Goal: Task Accomplishment & Management: Use online tool/utility

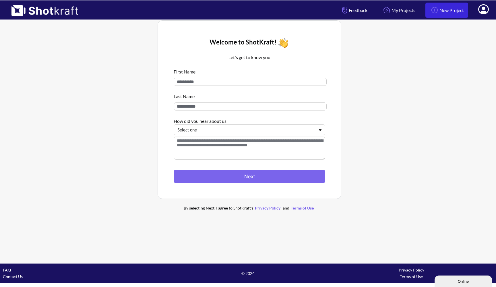
click at [438, 11] on link "New Project" at bounding box center [446, 10] width 43 height 15
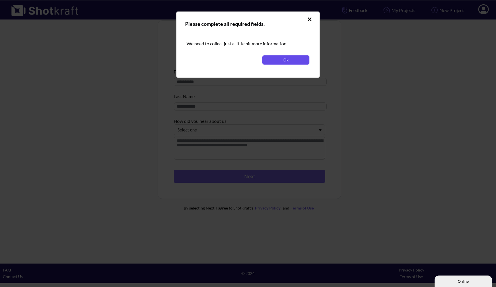
click at [291, 60] on button "Ok" at bounding box center [285, 59] width 47 height 9
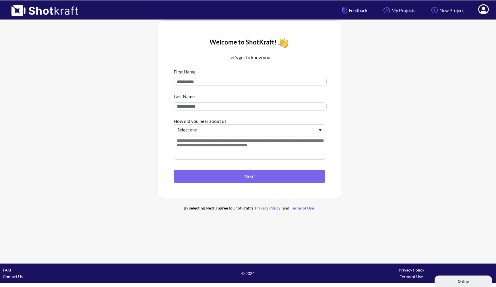
click at [231, 82] on input at bounding box center [249, 82] width 153 height 8
type input "******"
drag, startPoint x: 231, startPoint y: 82, endPoint x: 228, endPoint y: 112, distance: 30.2
click at [228, 112] on div "First Name ****** Last Name How did you hear about us Select one" at bounding box center [248, 114] width 151 height 98
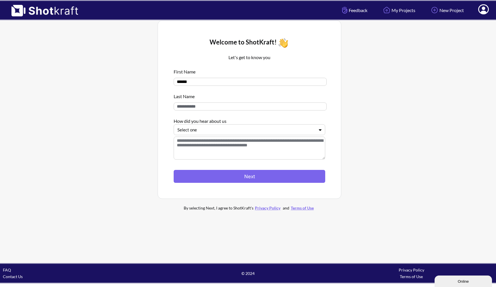
click at [216, 109] on input at bounding box center [249, 106] width 153 height 8
type input "*****"
drag, startPoint x: 216, startPoint y: 109, endPoint x: 206, endPoint y: 151, distance: 43.3
click at [206, 151] on textarea at bounding box center [248, 147] width 151 height 23
type textarea "*********"
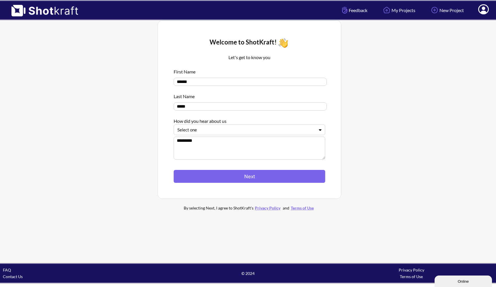
click at [198, 128] on div at bounding box center [245, 129] width 137 height 7
click at [203, 166] on div "Social Media" at bounding box center [251, 167] width 146 height 9
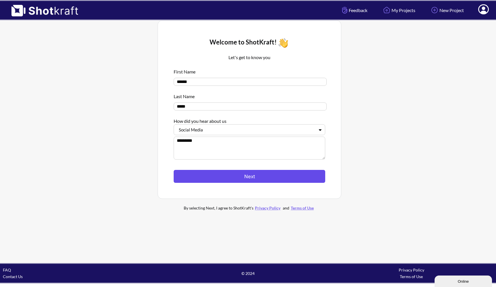
click at [215, 178] on button "Next" at bounding box center [248, 176] width 151 height 13
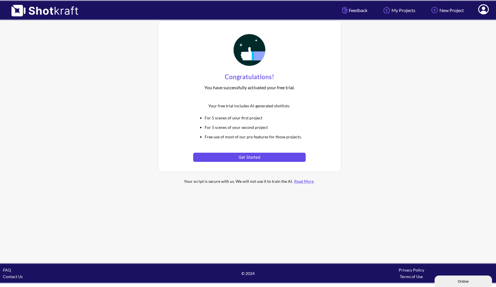
click at [252, 155] on button "Get Started" at bounding box center [249, 157] width 112 height 9
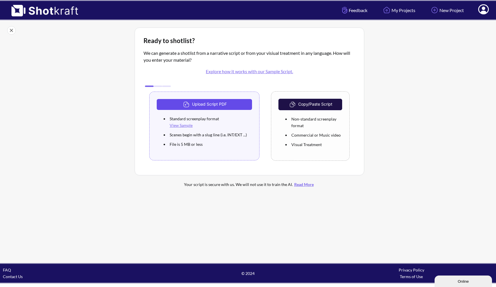
click at [229, 103] on button "Upload Script PDF" at bounding box center [204, 104] width 95 height 11
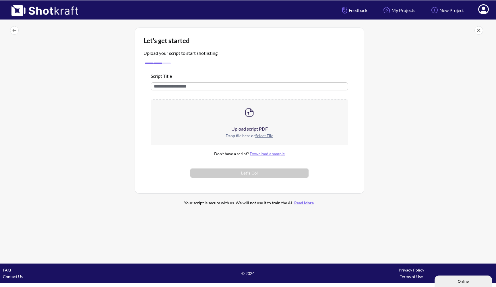
click at [215, 116] on div at bounding box center [249, 113] width 197 height 26
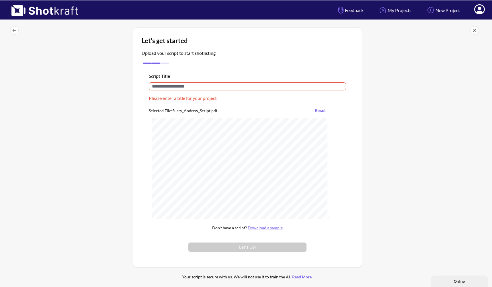
click at [191, 86] on input "text" at bounding box center [247, 86] width 197 height 8
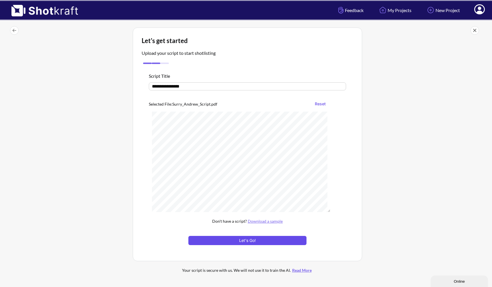
type input "**********"
click at [246, 243] on button "Let's Go!" at bounding box center [247, 240] width 118 height 9
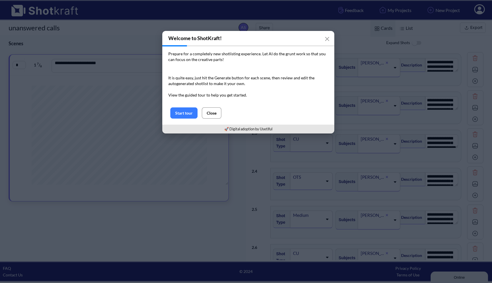
click at [219, 114] on button "Close" at bounding box center [211, 113] width 19 height 11
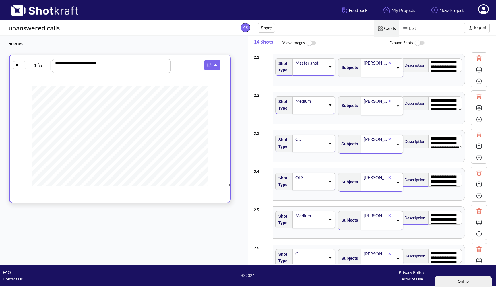
click at [477, 28] on button "Export" at bounding box center [476, 28] width 26 height 10
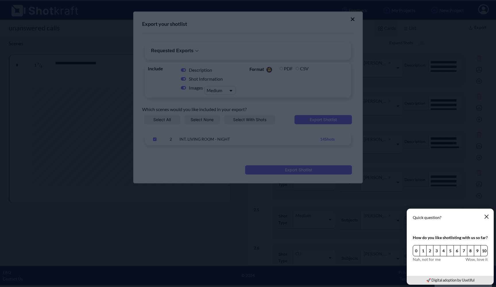
click at [486, 217] on icon "button" at bounding box center [486, 216] width 5 height 5
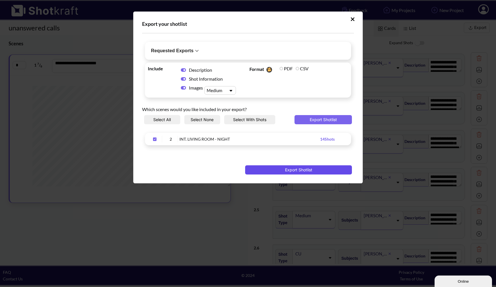
click at [324, 171] on button "Export Shotlist" at bounding box center [298, 169] width 107 height 9
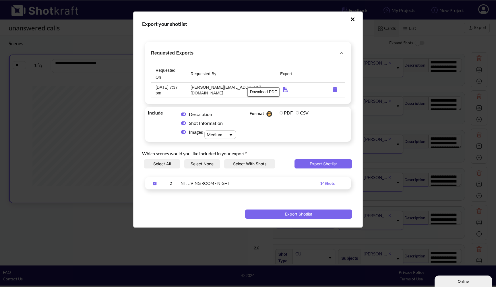
click at [283, 87] on icon "Download PDF" at bounding box center [285, 89] width 5 height 5
click at [291, 209] on button "Export Shotlist" at bounding box center [298, 213] width 107 height 9
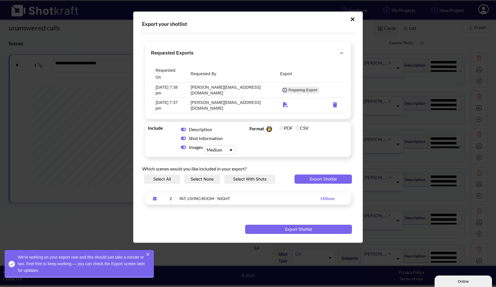
click at [332, 102] on icon "requested-exports" at bounding box center [334, 104] width 5 height 5
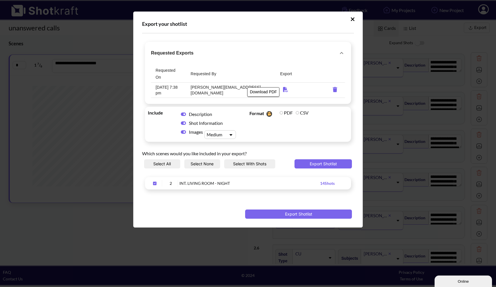
click at [283, 87] on icon "Download PDF" at bounding box center [285, 89] width 5 height 5
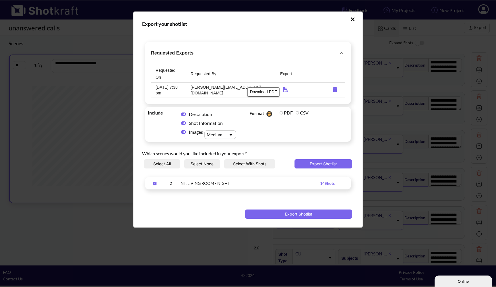
click at [283, 87] on icon "Download PDF" at bounding box center [285, 89] width 5 height 5
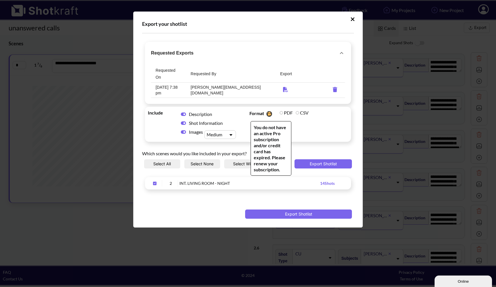
click at [282, 110] on label "PDF" at bounding box center [285, 112] width 13 height 5
click at [301, 110] on span "Format You do not have an active Pro subscription and/or credit card has expire…" at bounding box center [299, 124] width 102 height 32
click at [268, 110] on img "Upload Script" at bounding box center [269, 114] width 8 height 9
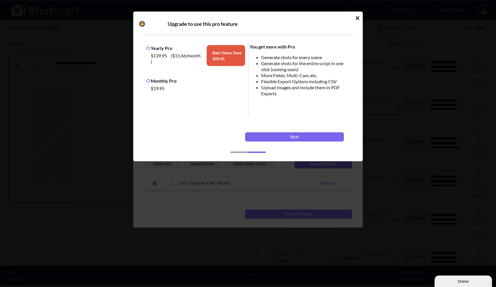
click at [358, 18] on icon "Idle Modal" at bounding box center [357, 18] width 4 height 4
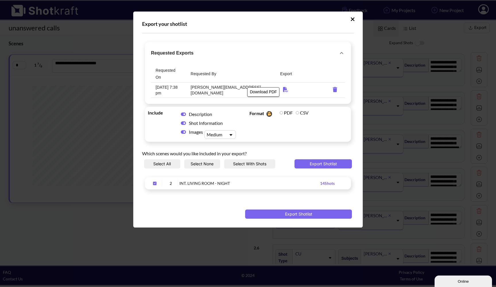
click at [283, 87] on icon "Download PDF" at bounding box center [285, 89] width 5 height 5
click at [338, 54] on icon "Upload Script" at bounding box center [341, 53] width 7 height 7
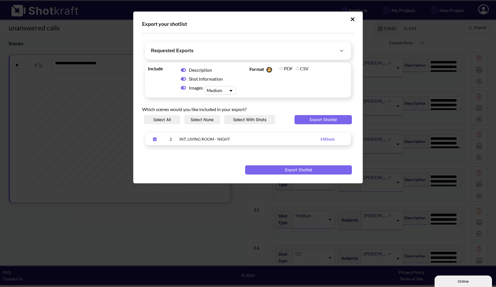
click at [340, 52] on icon "Upload Script" at bounding box center [341, 51] width 3 height 2
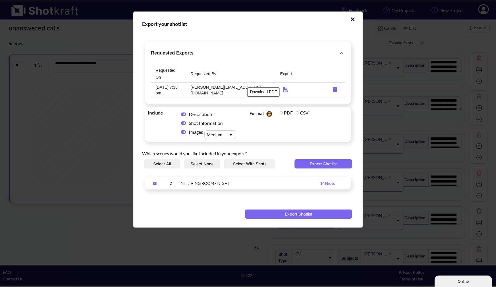
click at [263, 85] on div "Download PDF" at bounding box center [263, 90] width 33 height 14
click at [280, 87] on icon "Download PDF" at bounding box center [285, 89] width 11 height 5
click at [283, 87] on icon "Download PDF" at bounding box center [285, 89] width 5 height 5
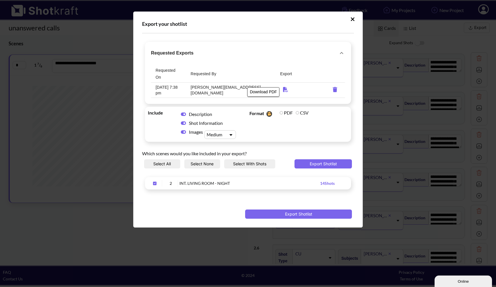
click at [283, 87] on icon "Download PDF" at bounding box center [285, 89] width 5 height 5
